Goal: Task Accomplishment & Management: Complete application form

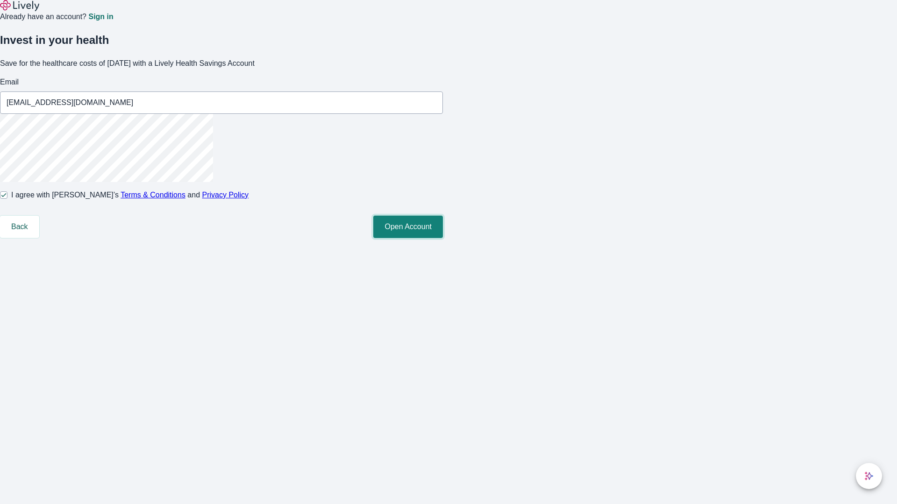
click at [443, 238] on button "Open Account" at bounding box center [408, 227] width 70 height 22
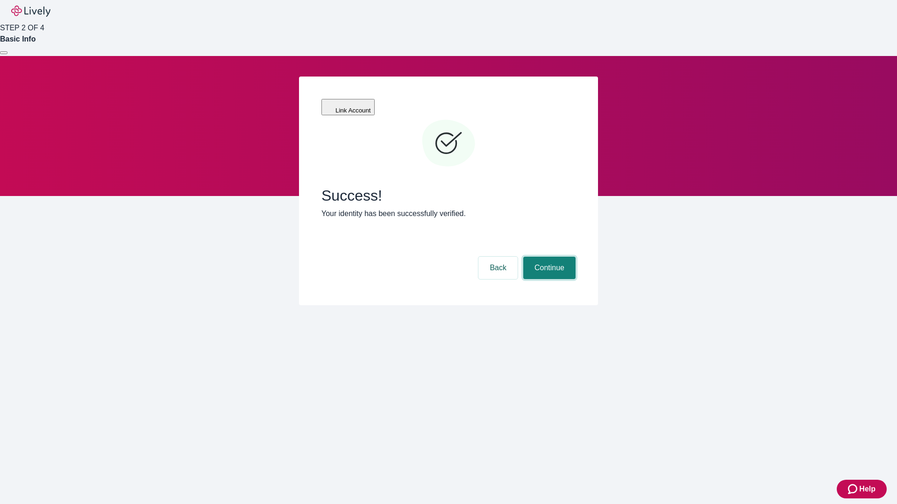
click at [548, 257] on button "Continue" at bounding box center [549, 268] width 52 height 22
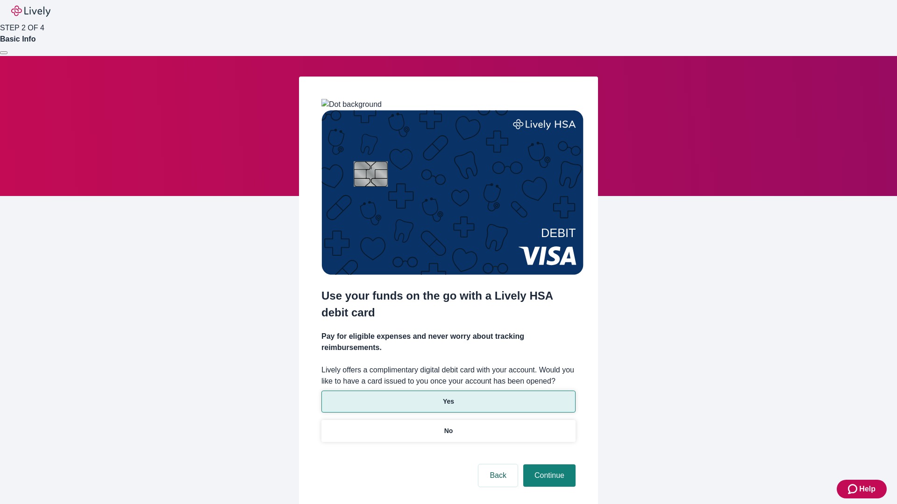
click at [448, 397] on p "Yes" at bounding box center [448, 402] width 11 height 10
click at [548, 465] on button "Continue" at bounding box center [549, 476] width 52 height 22
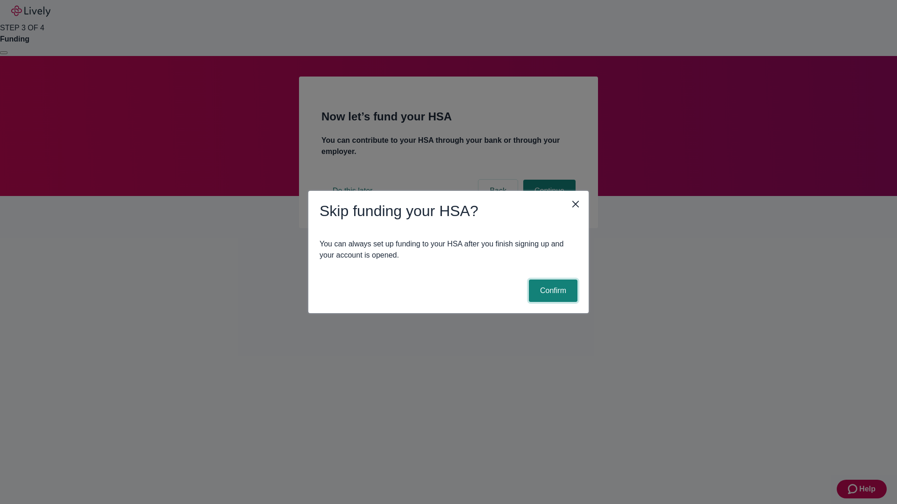
click at [551, 291] on button "Confirm" at bounding box center [553, 291] width 49 height 22
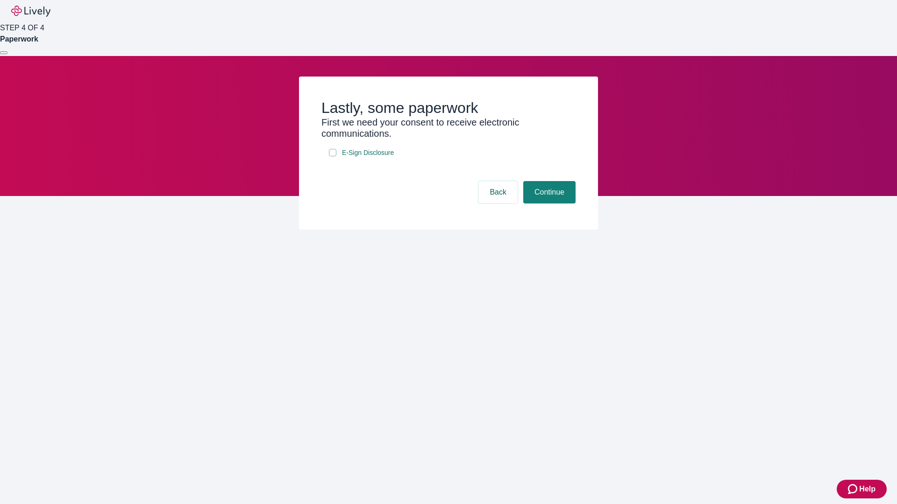
click at [332, 156] on input "E-Sign Disclosure" at bounding box center [332, 152] width 7 height 7
checkbox input "true"
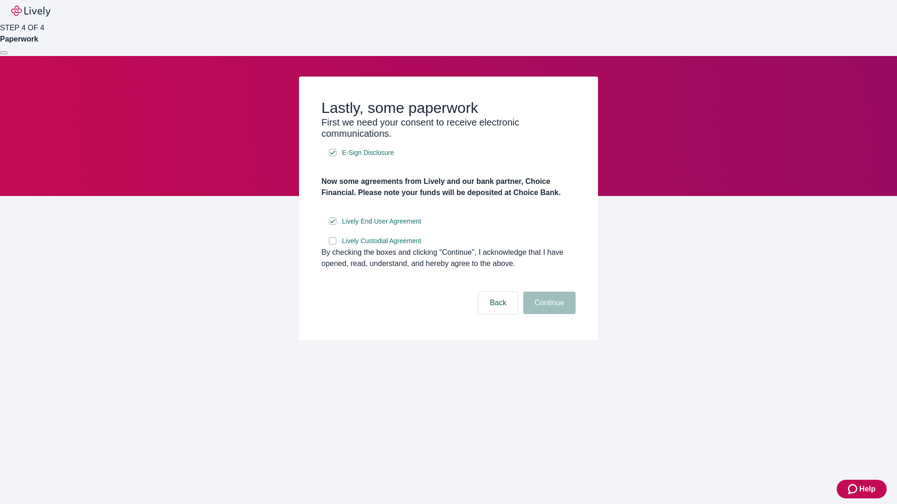
click at [332, 245] on input "Lively Custodial Agreement" at bounding box center [332, 240] width 7 height 7
checkbox input "true"
click at [548, 314] on button "Continue" at bounding box center [549, 303] width 52 height 22
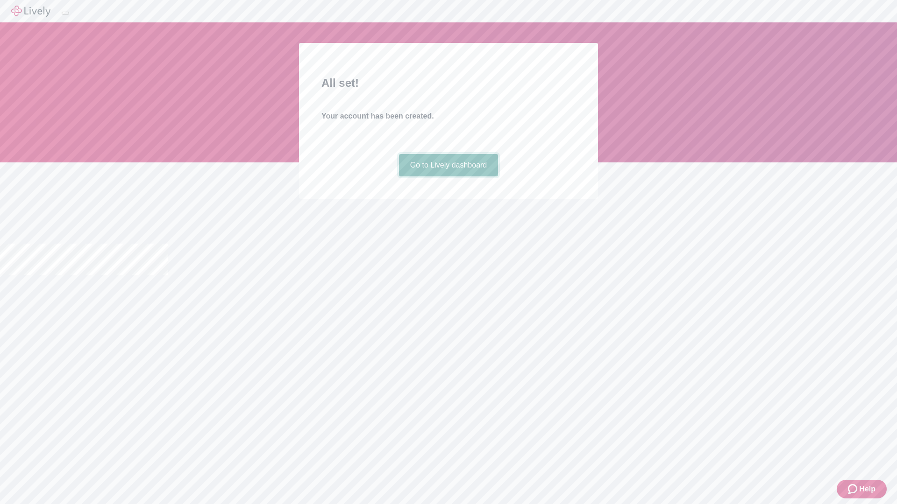
click at [448, 177] on link "Go to Lively dashboard" at bounding box center [448, 165] width 99 height 22
